Goal: Task Accomplishment & Management: Use online tool/utility

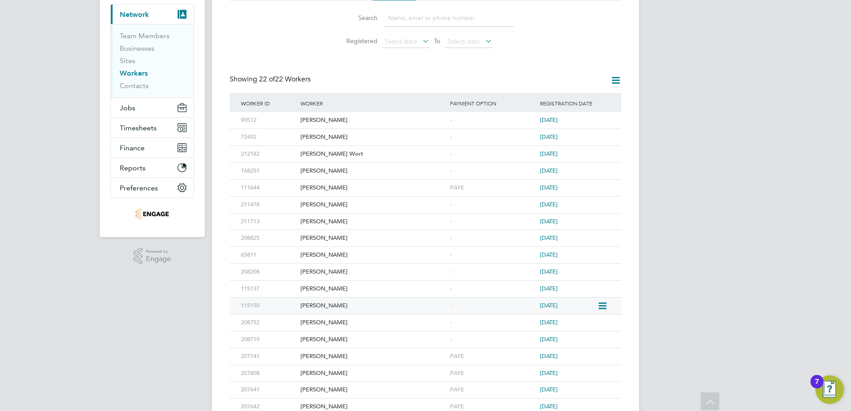
scroll to position [97, 0]
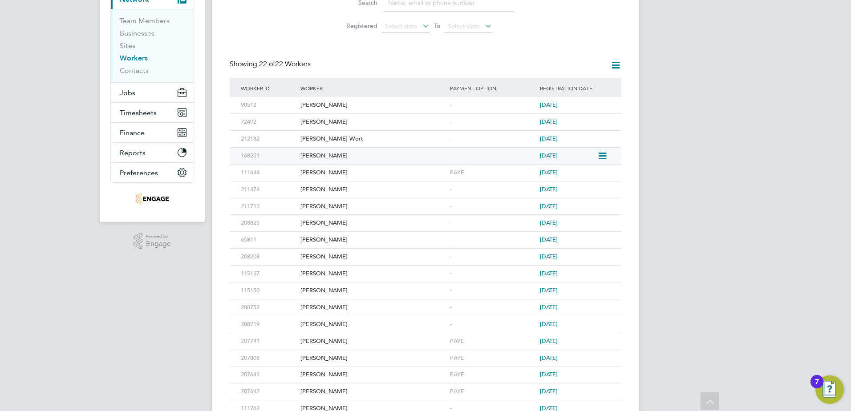
click at [598, 154] on icon at bounding box center [601, 156] width 9 height 11
click at [334, 156] on div "[PERSON_NAME]" at bounding box center [373, 156] width 150 height 16
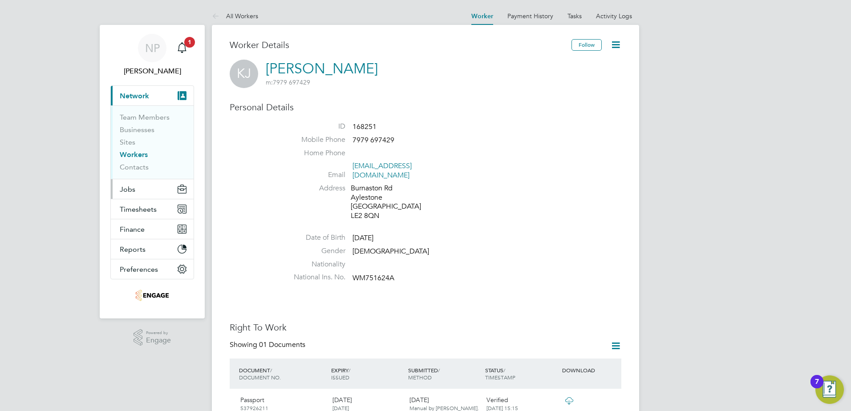
click at [127, 186] on span "Jobs" at bounding box center [128, 189] width 16 height 8
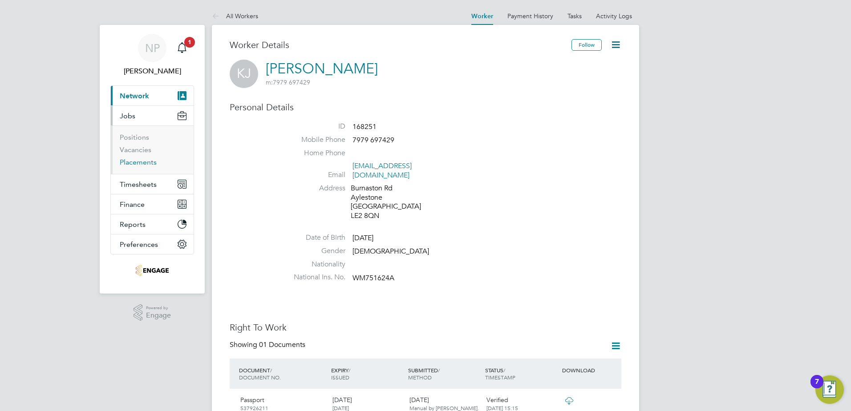
click at [131, 163] on link "Placements" at bounding box center [138, 162] width 37 height 8
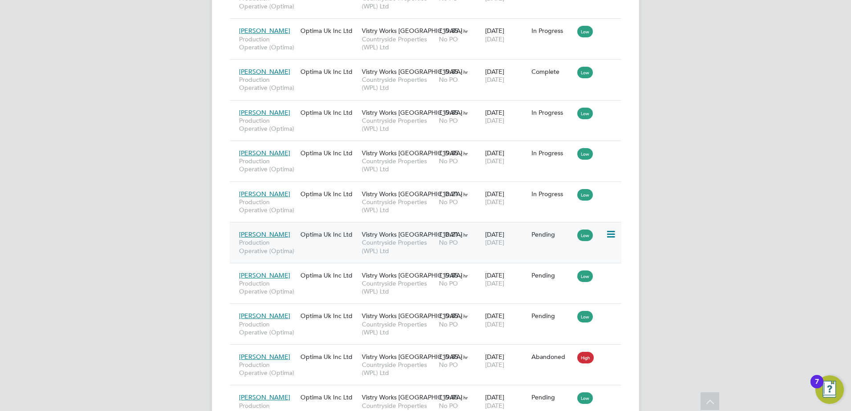
click at [608, 235] on icon at bounding box center [610, 234] width 9 height 11
click at [735, 248] on div "NP Nicola Pitts Notifications 1 Applications: Network Team Members Businesses S…" at bounding box center [425, 110] width 851 height 1201
click at [611, 271] on icon at bounding box center [610, 275] width 9 height 11
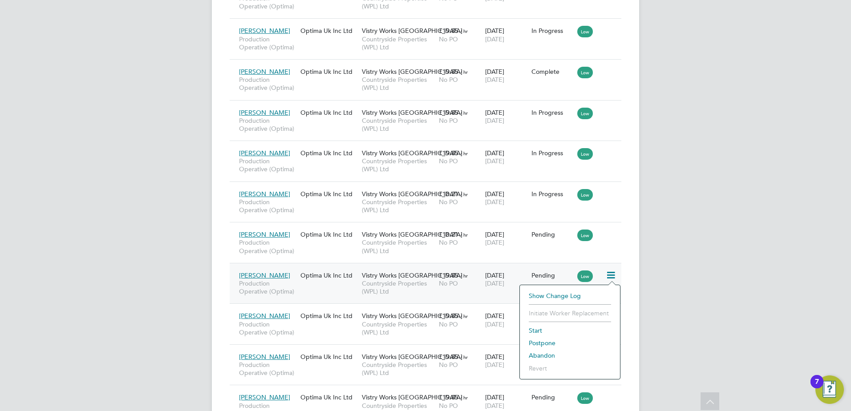
click at [540, 329] on li "Start" at bounding box center [569, 330] width 91 height 12
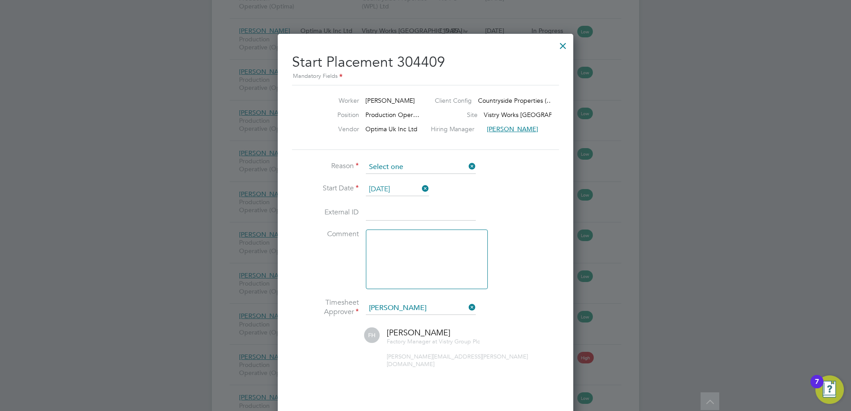
click at [392, 168] on input at bounding box center [421, 167] width 110 height 13
click at [396, 187] on li "Confirmed with hirer" at bounding box center [420, 192] width 111 height 12
type input "Confirmed with hirer"
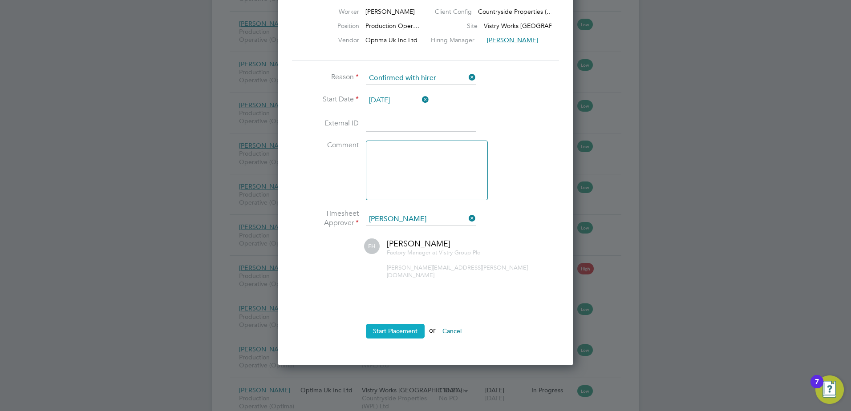
click at [384, 324] on button "Start Placement" at bounding box center [395, 331] width 59 height 14
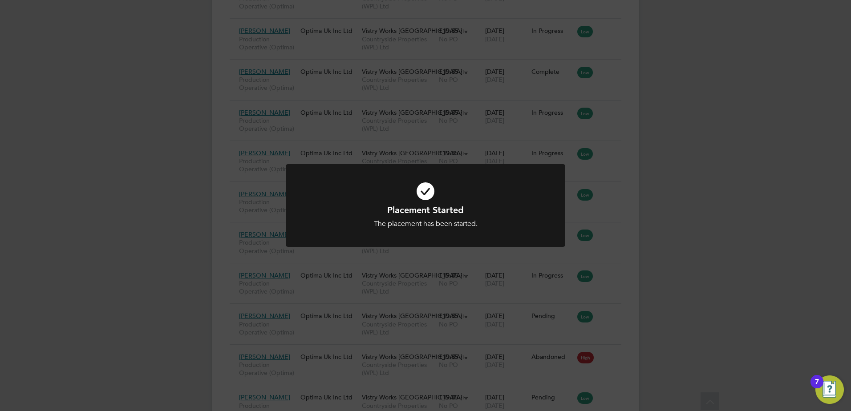
click at [738, 236] on div "Placement Started The placement has been started. Cancel Okay" at bounding box center [425, 205] width 851 height 411
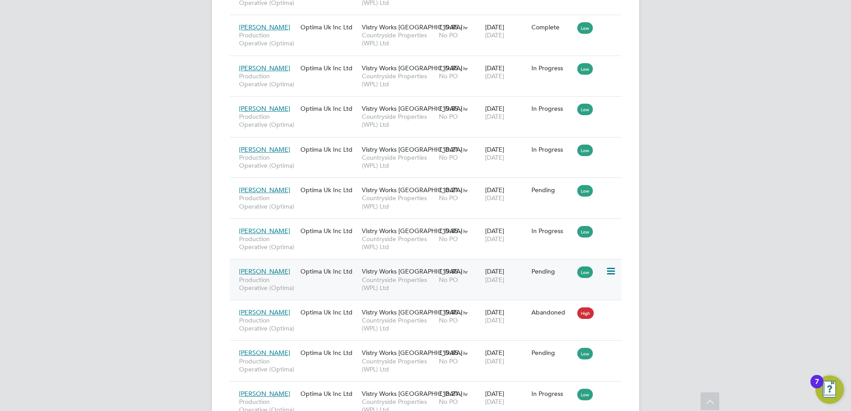
click at [607, 273] on icon at bounding box center [610, 271] width 9 height 11
click at [529, 327] on li "Start" at bounding box center [569, 327] width 91 height 12
type input "Fidel Hill"
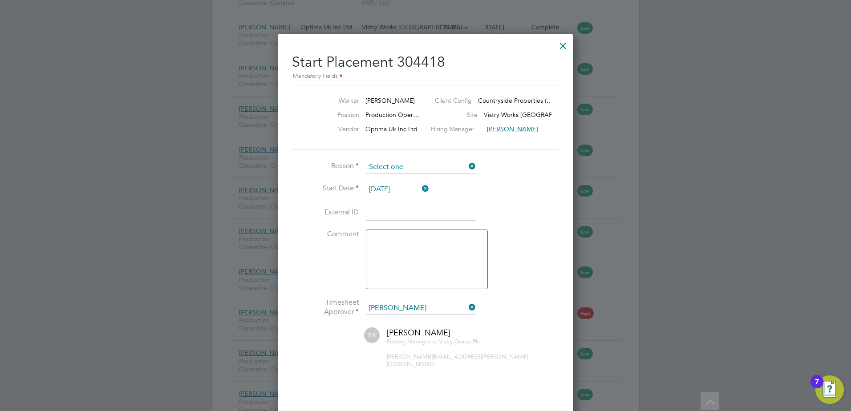
click at [384, 166] on input at bounding box center [421, 167] width 110 height 13
click at [393, 190] on li "Confirmed with hirer" at bounding box center [420, 192] width 111 height 12
type input "Confirmed with hirer"
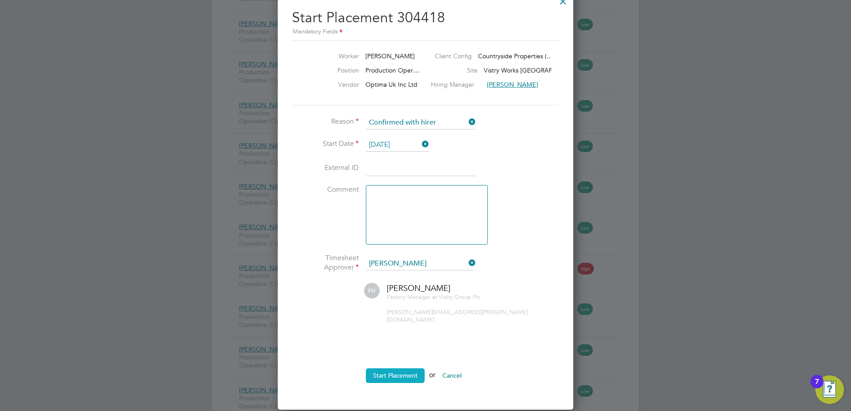
click at [390, 368] on button "Start Placement" at bounding box center [395, 375] width 59 height 14
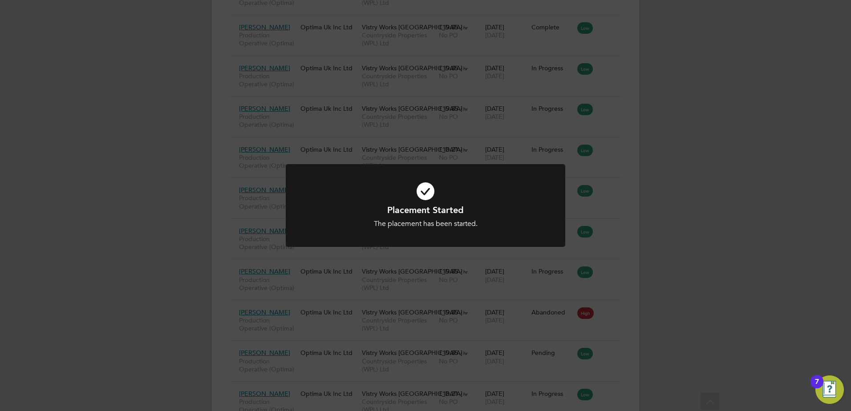
click at [56, 246] on div "Placement Started The placement has been started. Cancel Okay" at bounding box center [425, 205] width 851 height 411
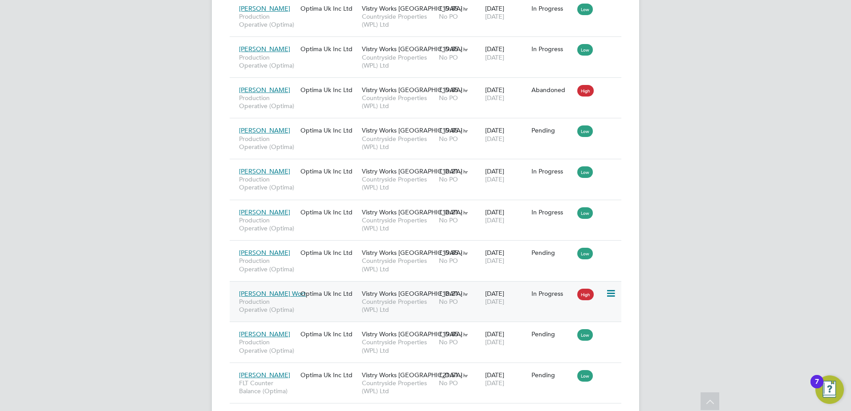
click at [609, 295] on icon at bounding box center [610, 293] width 9 height 11
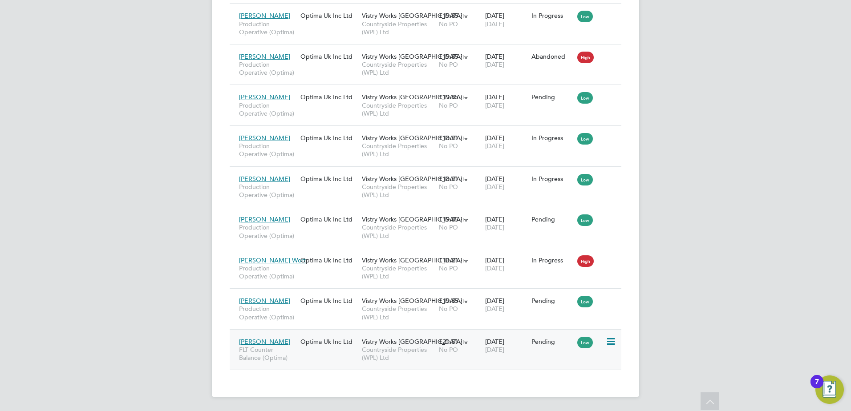
click at [612, 342] on icon at bounding box center [610, 341] width 9 height 11
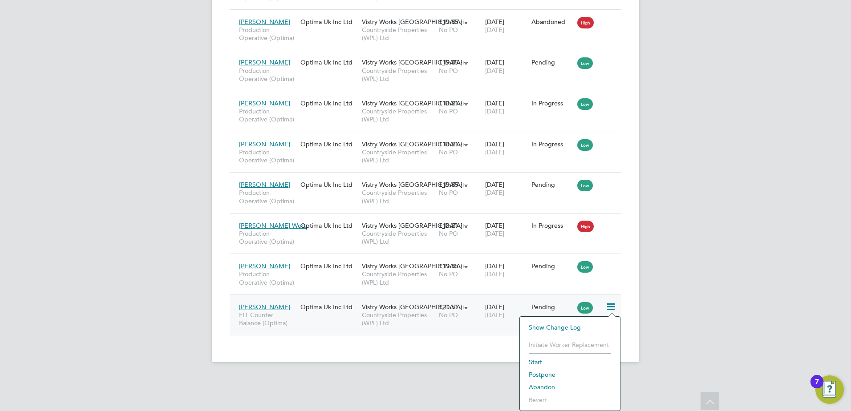
click at [536, 363] on li "Start" at bounding box center [569, 362] width 91 height 12
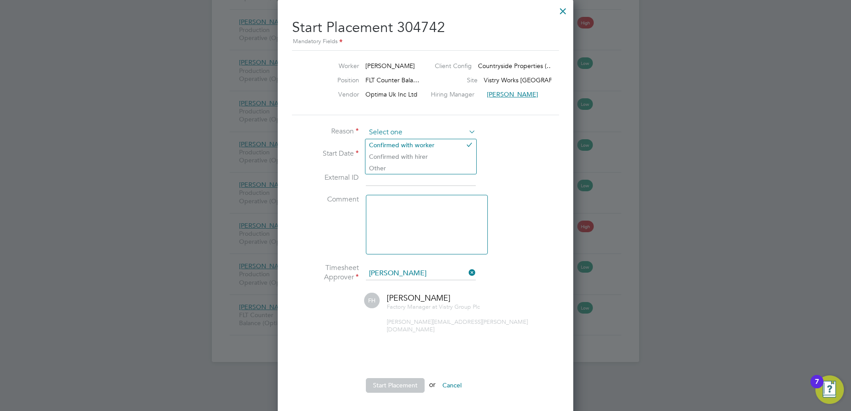
click at [376, 134] on input at bounding box center [421, 132] width 110 height 13
click at [383, 155] on li "Confirmed with hirer" at bounding box center [420, 157] width 111 height 12
type input "Confirmed with hirer"
click at [376, 378] on button "Start Placement" at bounding box center [395, 385] width 59 height 14
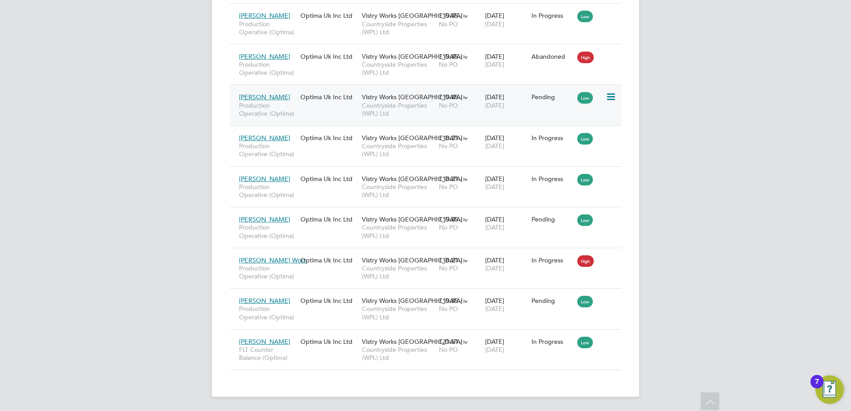
click at [611, 99] on icon at bounding box center [610, 97] width 9 height 11
click at [537, 153] on li "Start" at bounding box center [569, 152] width 91 height 12
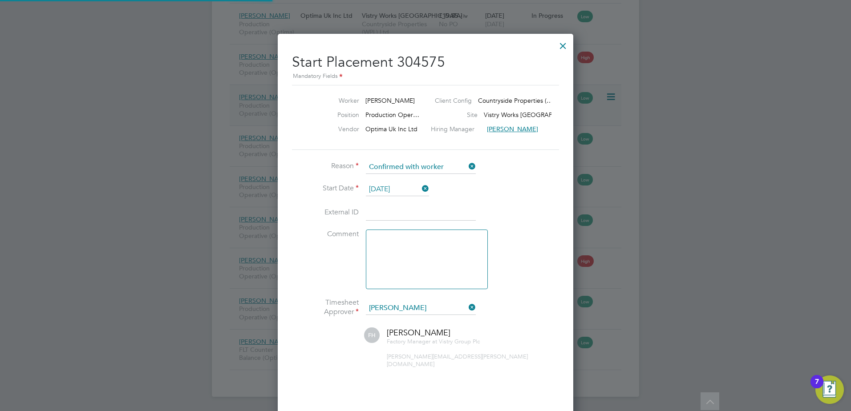
scroll to position [9, 110]
click at [407, 165] on input at bounding box center [421, 167] width 110 height 13
click at [397, 192] on li "Confirmed with hirer" at bounding box center [420, 192] width 111 height 12
type input "Confirmed with hirer"
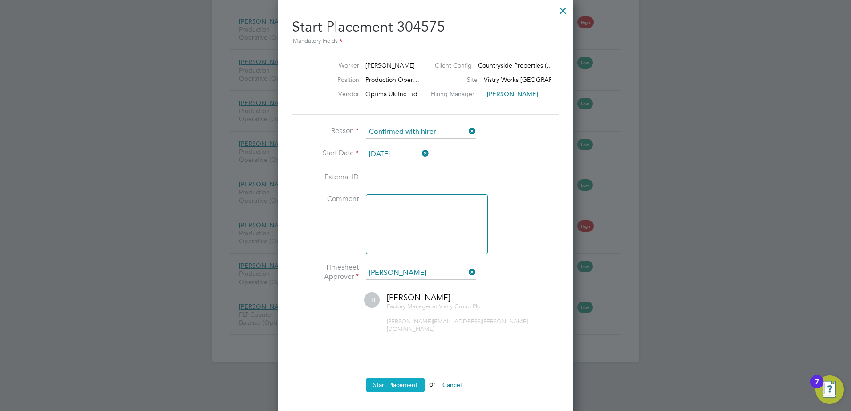
click at [401, 378] on button "Start Placement" at bounding box center [395, 385] width 59 height 14
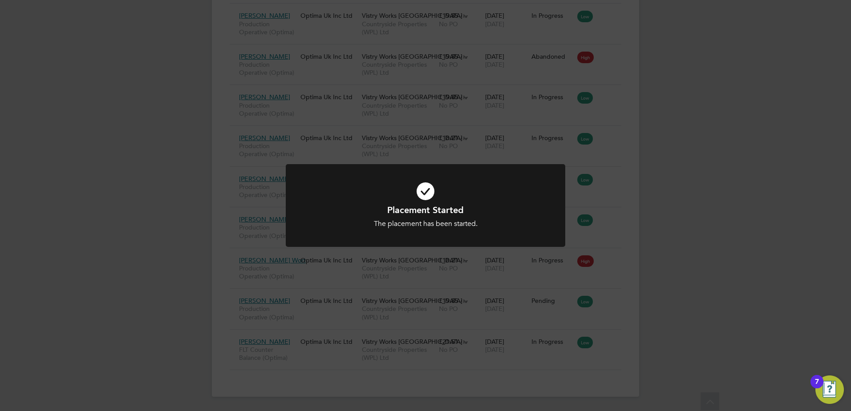
click at [712, 142] on div "Placement Started The placement has been started. Cancel Okay" at bounding box center [425, 205] width 851 height 411
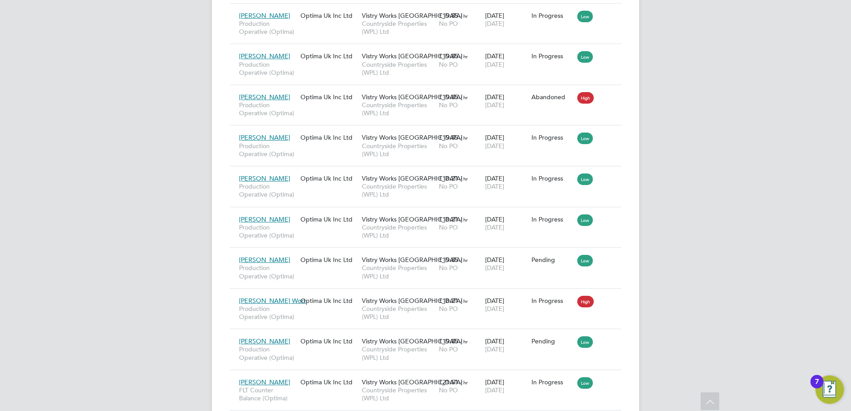
scroll to position [523, 0]
